Goal: Task Accomplishment & Management: Complete application form

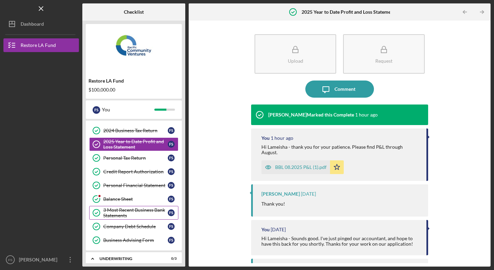
scroll to position [74, 0]
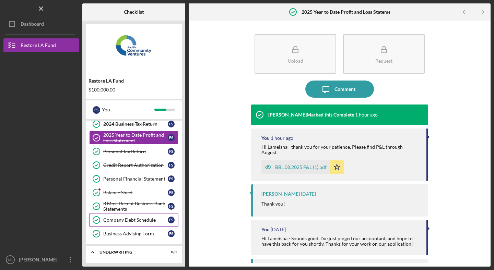
click at [132, 222] on div "Company Debt Schedule" at bounding box center [135, 220] width 65 height 5
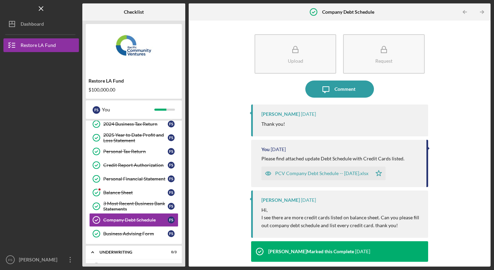
scroll to position [8, 0]
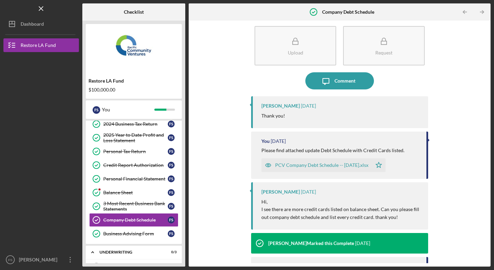
click at [312, 164] on div "PCV Company Debt Schedule -- [DATE].xlsx" at bounding box center [321, 165] width 93 height 5
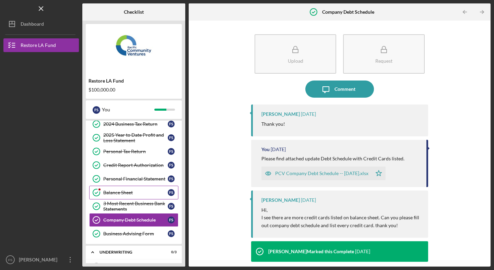
click at [138, 193] on div "Balance Sheet" at bounding box center [135, 192] width 65 height 5
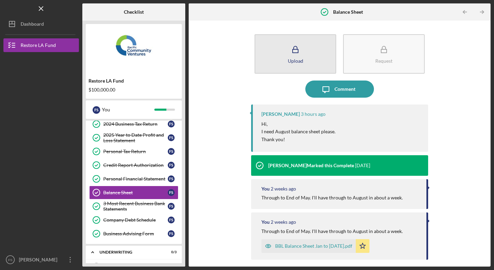
click at [302, 53] on icon "button" at bounding box center [295, 49] width 17 height 17
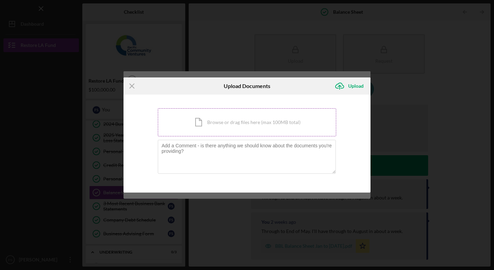
click at [227, 123] on div "Icon/Document Browse or drag files here (max 100MB total) Tap to choose files o…" at bounding box center [247, 122] width 178 height 28
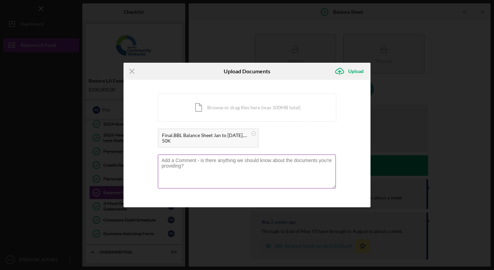
click at [233, 161] on textarea at bounding box center [247, 172] width 178 height 34
type textarea "S"
type textarea "Hi"
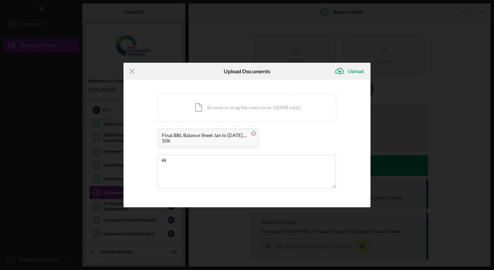
click at [254, 134] on circle at bounding box center [254, 134] width 4 height 4
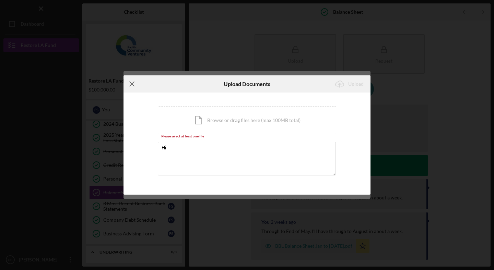
click at [131, 84] on line at bounding box center [132, 84] width 4 height 4
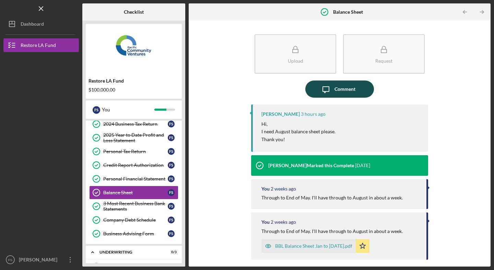
click at [343, 91] on div "Comment" at bounding box center [345, 89] width 21 height 17
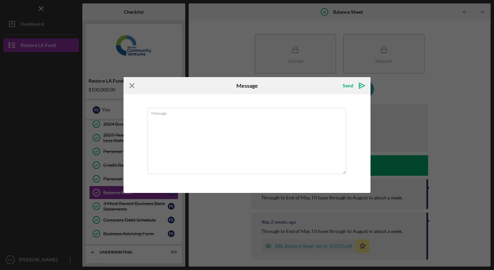
click at [131, 83] on icon "Icon/Menu Close" at bounding box center [132, 85] width 17 height 17
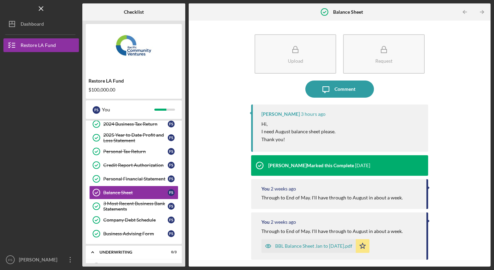
click at [271, 113] on div "[PERSON_NAME]" at bounding box center [281, 114] width 38 height 5
copy div "Lameisha"
click at [336, 88] on div "Comment" at bounding box center [345, 89] width 21 height 17
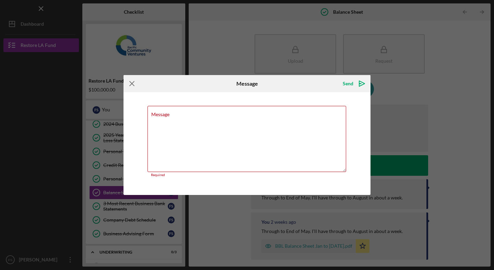
click at [131, 83] on icon "Icon/Menu Close" at bounding box center [132, 83] width 17 height 17
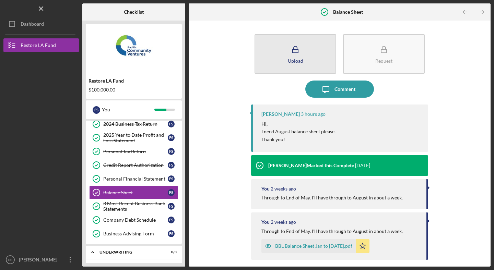
click at [294, 51] on icon "button" at bounding box center [295, 49] width 17 height 17
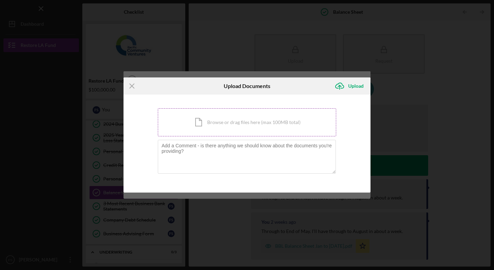
click at [222, 128] on div "Icon/Document Browse or drag files here (max 100MB total) Tap to choose files o…" at bounding box center [247, 122] width 178 height 28
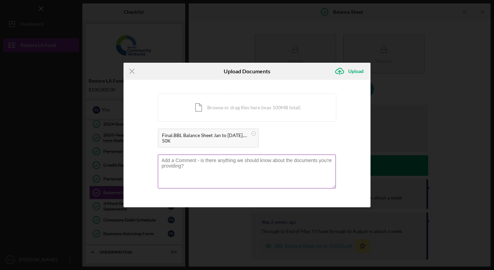
click at [204, 168] on textarea at bounding box center [247, 172] width 178 height 34
paste textarea "Lameisha"
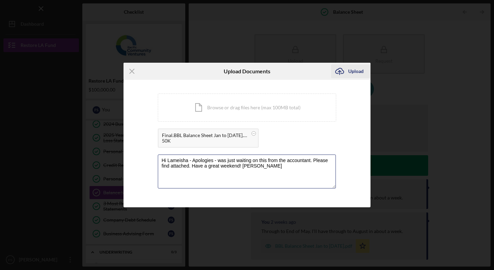
type textarea "Hi Lameisha - Apologies - was just waiting on this from the accountant. Please …"
click at [348, 73] on div "Upload" at bounding box center [355, 72] width 15 height 14
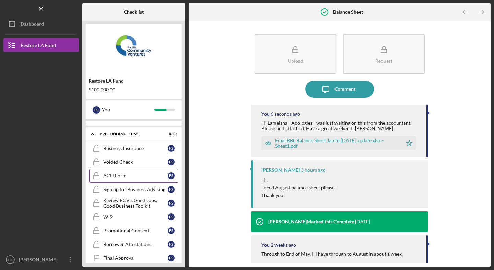
scroll to position [12, 0]
